Goal: Check status: Check status

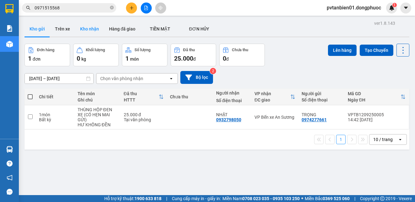
click at [93, 28] on button "Kho nhận" at bounding box center [89, 28] width 29 height 15
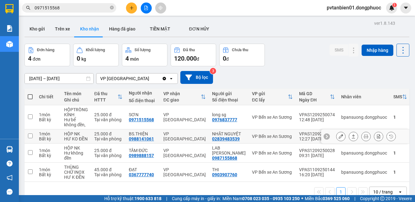
scroll to position [29, 0]
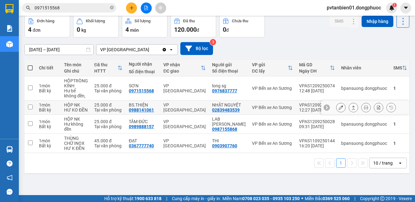
click at [351, 110] on icon at bounding box center [353, 107] width 4 height 4
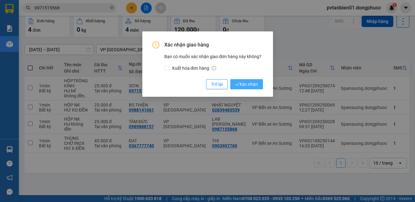
click at [252, 82] on span "Xác nhận" at bounding box center [246, 84] width 23 height 7
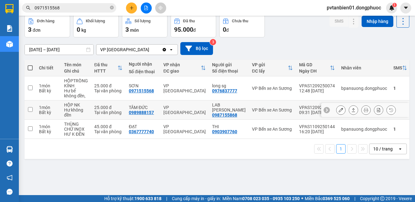
scroll to position [0, 0]
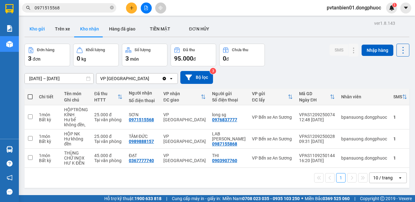
click at [35, 31] on button "Kho gửi" at bounding box center [36, 28] width 25 height 15
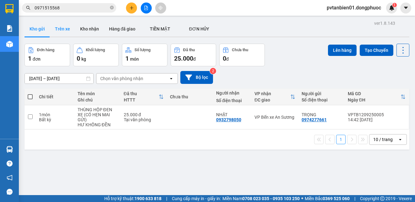
click at [63, 32] on button "Trên xe" at bounding box center [62, 28] width 25 height 15
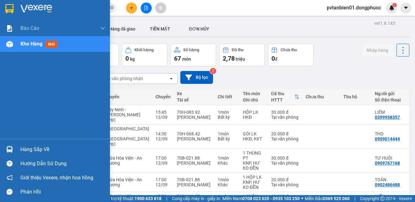
click at [16, 145] on div "Hàng sắp về" at bounding box center [55, 149] width 110 height 14
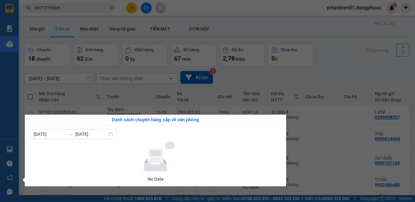
click at [335, 72] on section "Kết quả tìm kiếm ( 177 ) Bộ lọc Ngày tạo đơn gần nhất Mã ĐH Trạng thái Món hàng…" at bounding box center [207, 101] width 415 height 202
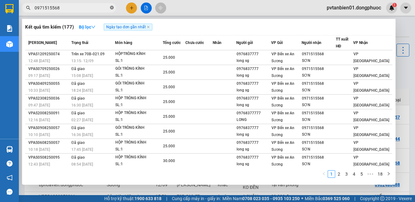
click at [112, 9] on icon "close-circle" at bounding box center [112, 8] width 4 height 4
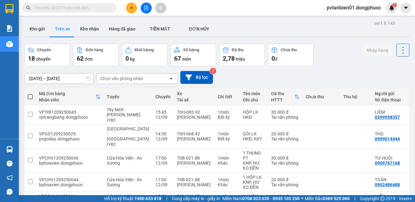
click at [95, 5] on input "text" at bounding box center [72, 7] width 74 height 7
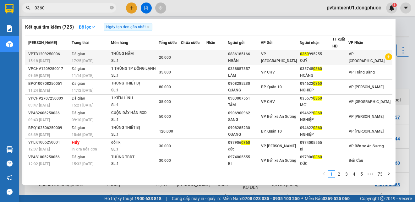
type input "0360"
click at [107, 57] on div "17:25 [DATE]" at bounding box center [91, 60] width 39 height 7
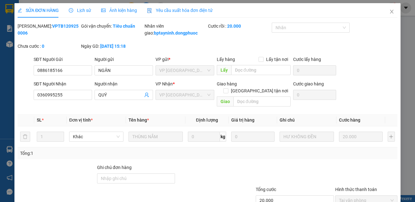
click at [82, 12] on span "Lịch sử" at bounding box center [80, 10] width 22 height 5
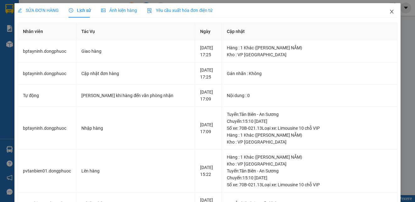
click at [389, 13] on icon "close" at bounding box center [391, 11] width 5 height 5
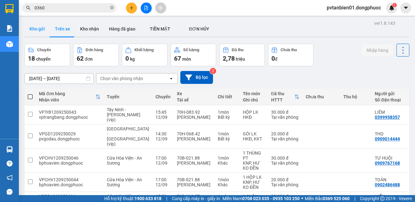
click at [40, 30] on button "Kho gửi" at bounding box center [36, 28] width 25 height 15
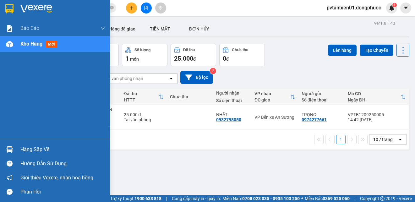
click at [8, 150] on img at bounding box center [9, 149] width 7 height 7
click at [5, 149] on div "Báo cáo Mẫu 1: Báo cáo dòng tiền theo nhân viên Mẫu 1: Báo cáo dòng tiền theo n…" at bounding box center [55, 101] width 110 height 202
click at [14, 145] on div at bounding box center [9, 149] width 11 height 11
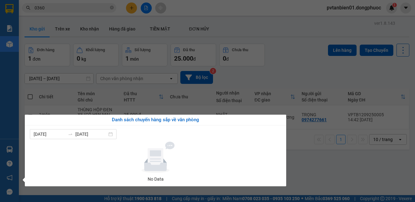
click at [336, 160] on section "Kết quả tìm kiếm ( 725 ) Bộ lọc Ngày tạo đơn gần nhất Mã ĐH Trạng thái Món hàng…" at bounding box center [207, 101] width 415 height 202
